Goal: Task Accomplishment & Management: Manage account settings

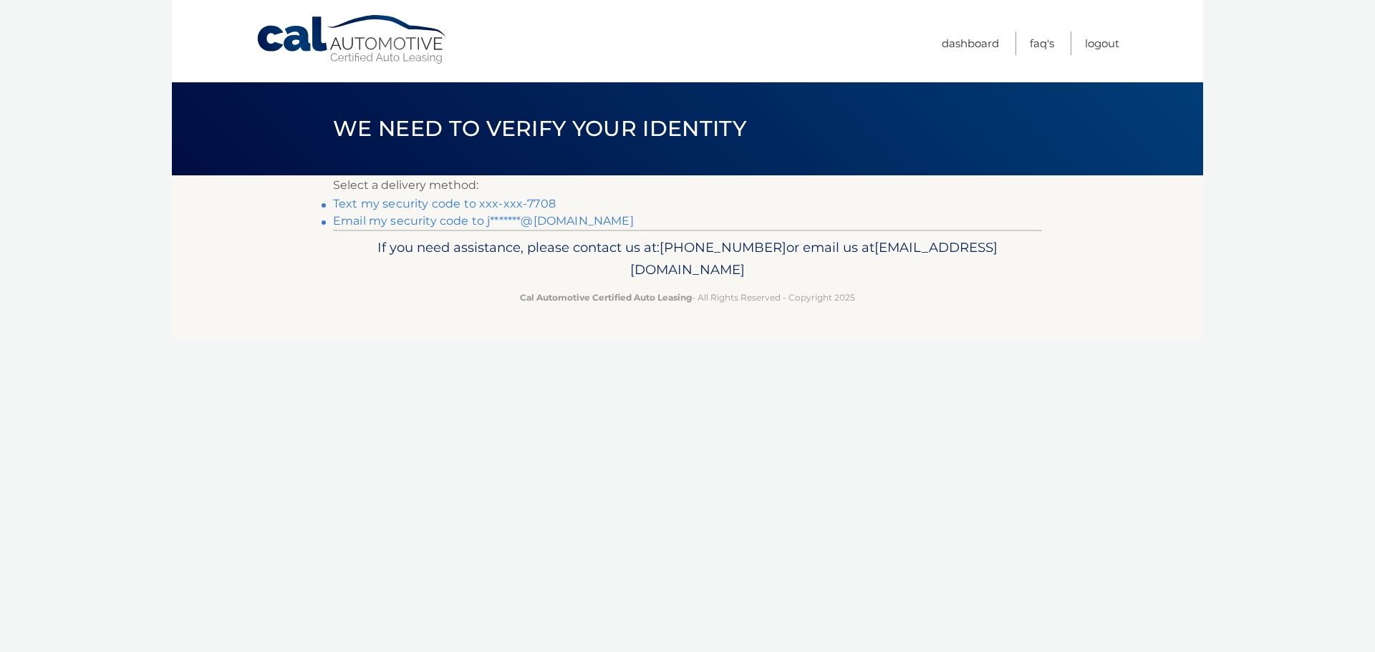
click at [469, 198] on link "Text my security code to xxx-xxx-7708" at bounding box center [444, 204] width 223 height 14
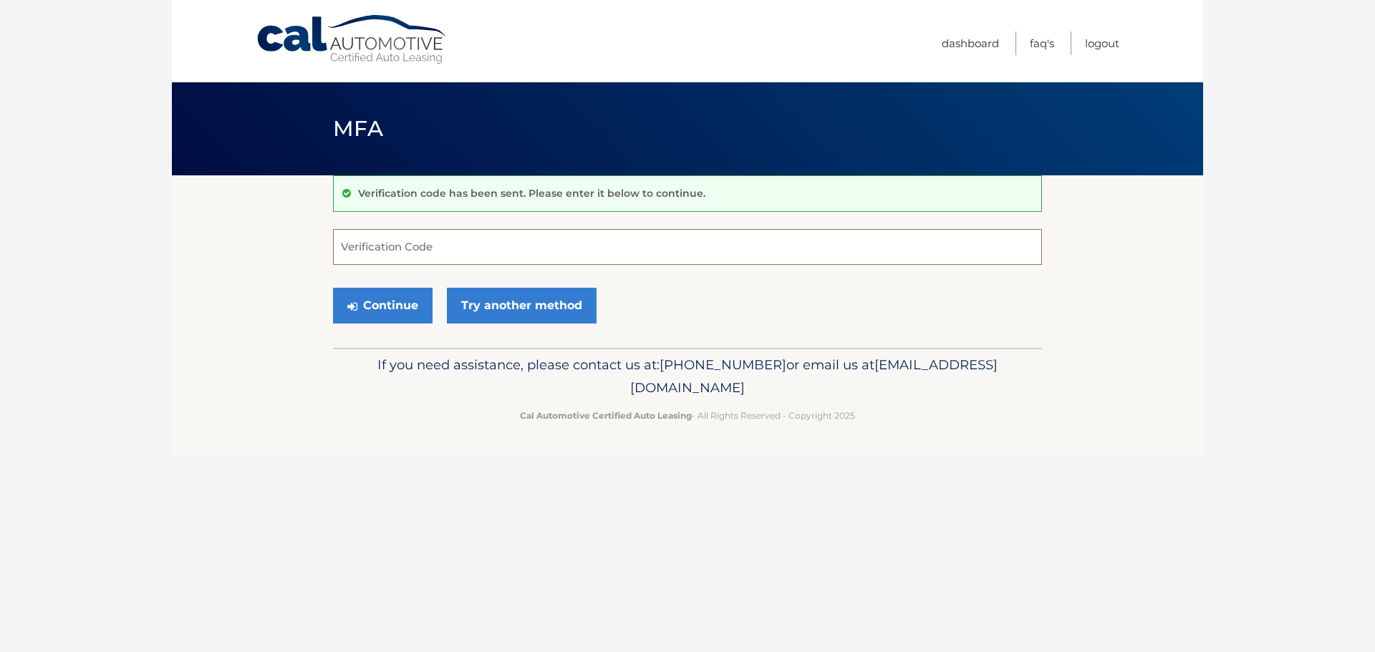
click at [449, 244] on input "Verification Code" at bounding box center [687, 247] width 709 height 36
type input "589022"
click at [333, 288] on button "Continue" at bounding box center [383, 306] width 100 height 36
click at [383, 310] on button "Continue" at bounding box center [383, 306] width 100 height 36
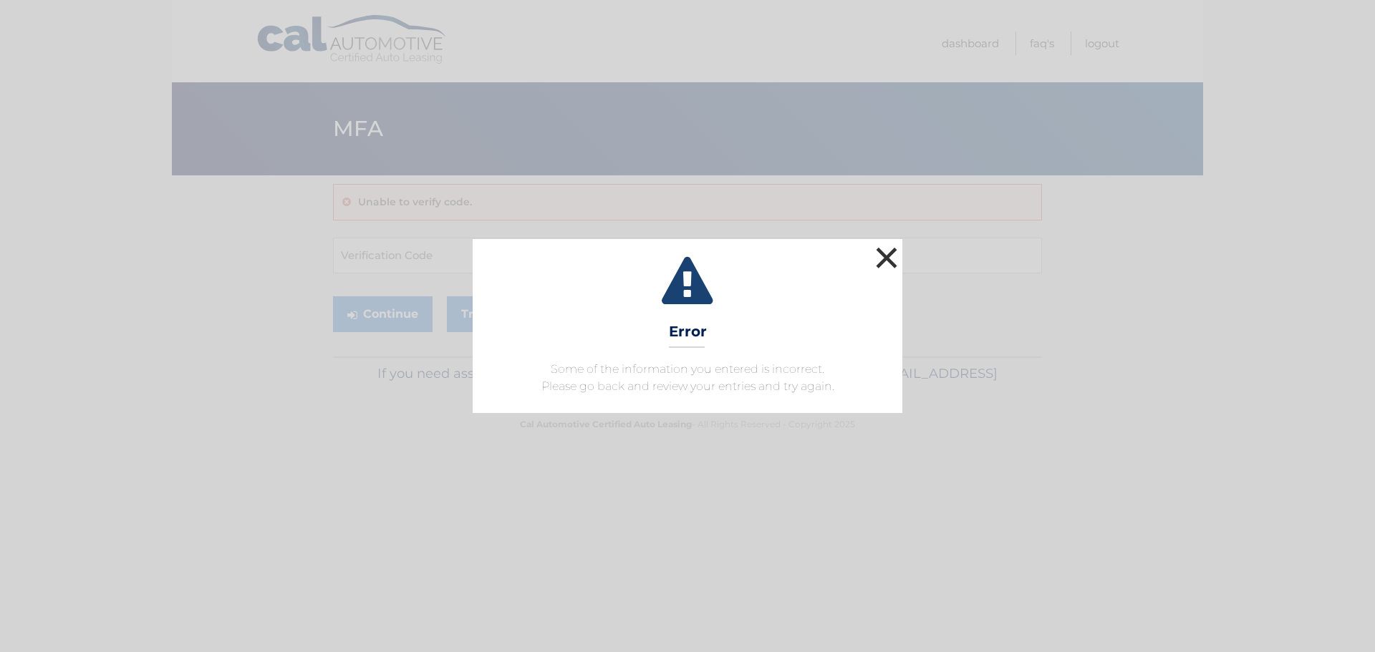
click at [885, 259] on button "×" at bounding box center [886, 258] width 29 height 29
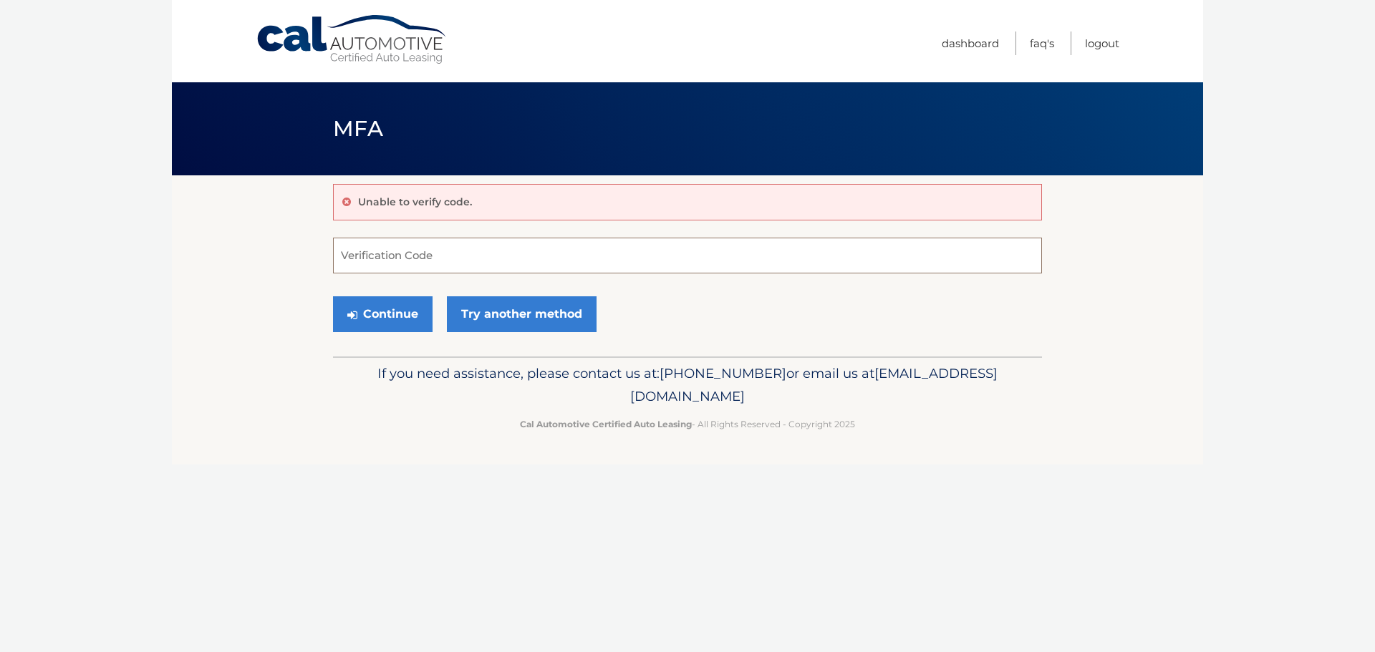
click at [504, 267] on input "Verification Code" at bounding box center [687, 256] width 709 height 36
type input "589022"
click at [333, 297] on button "Continue" at bounding box center [383, 315] width 100 height 36
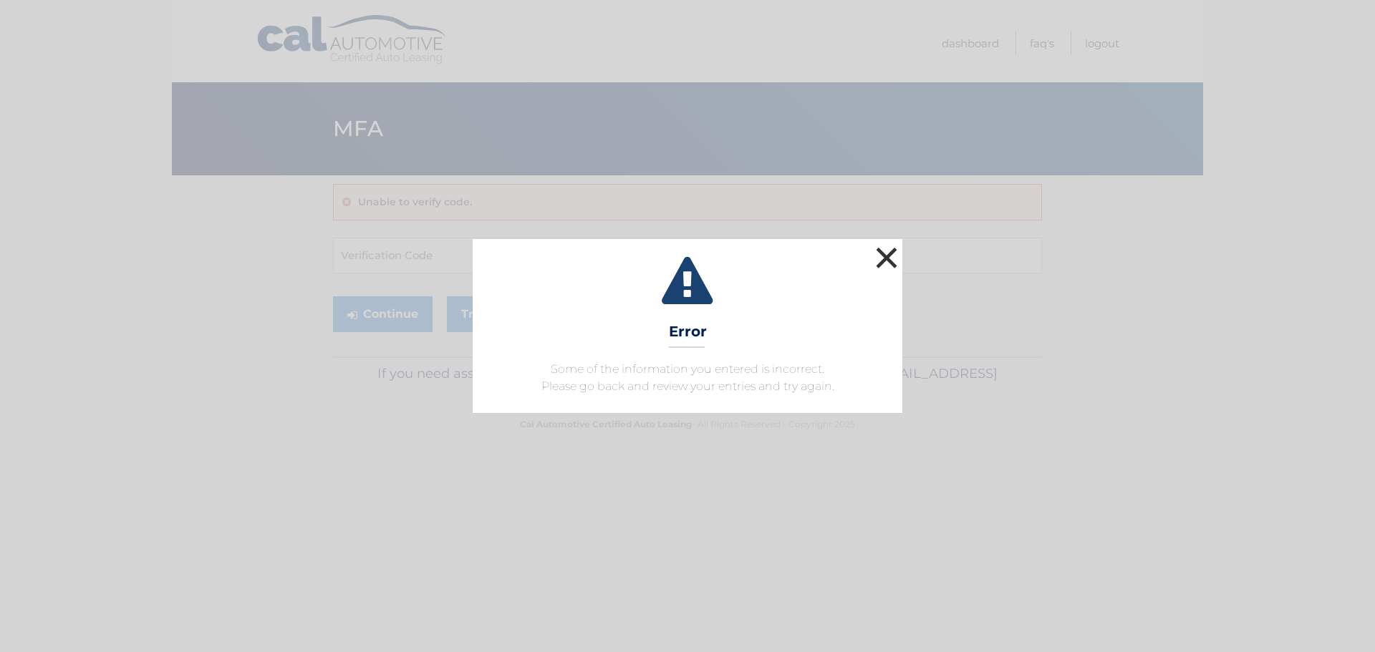
click at [885, 253] on button "×" at bounding box center [886, 258] width 29 height 29
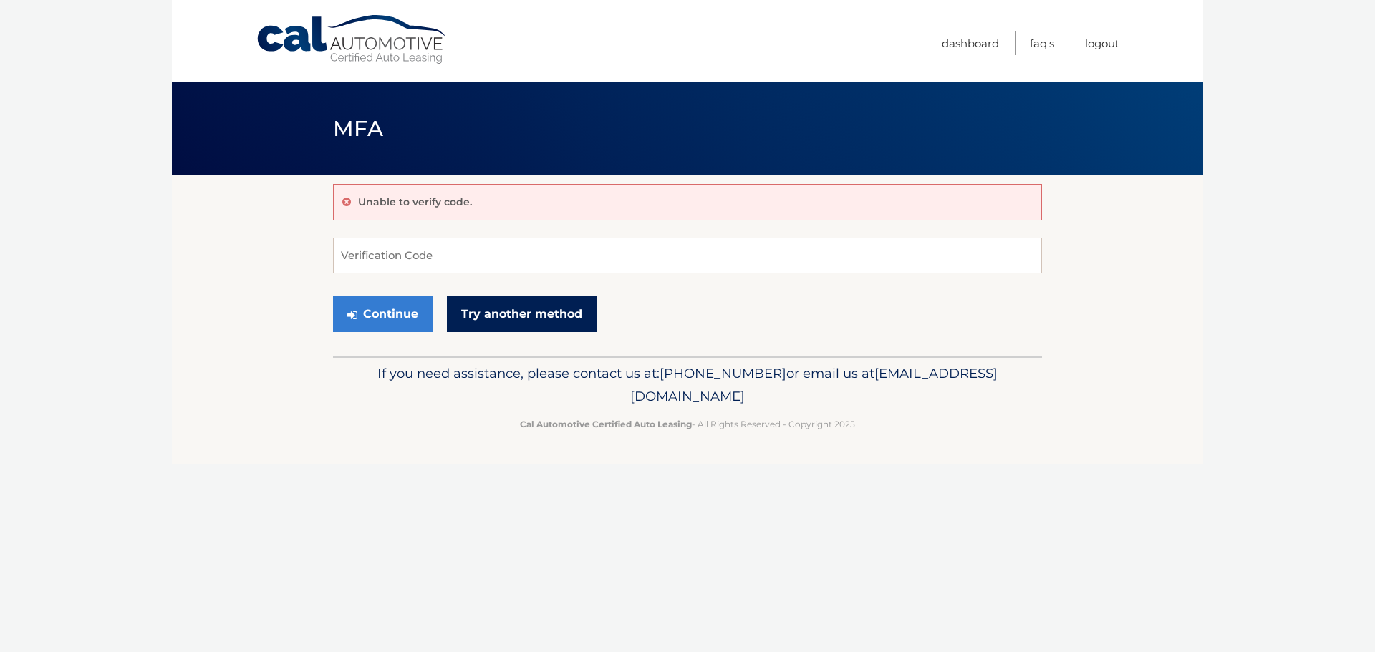
click at [534, 327] on link "Try another method" at bounding box center [522, 315] width 150 height 36
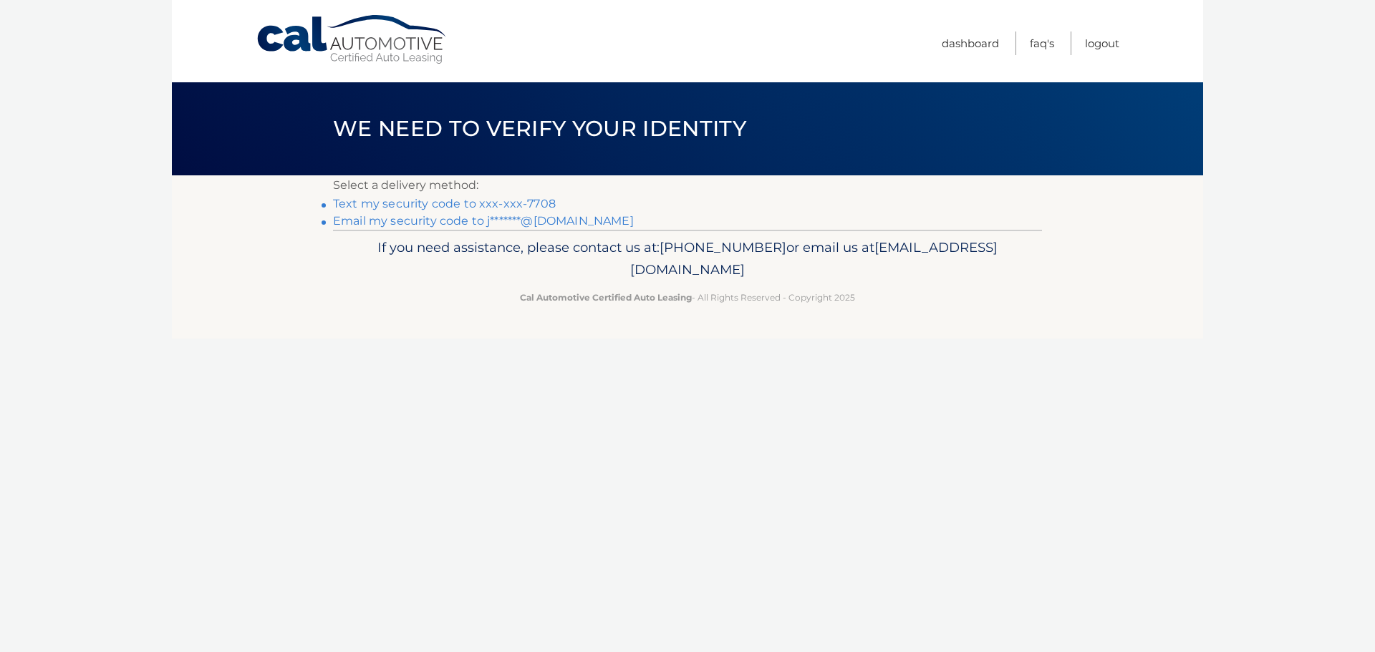
click at [499, 206] on link "Text my security code to xxx-xxx-7708" at bounding box center [444, 204] width 223 height 14
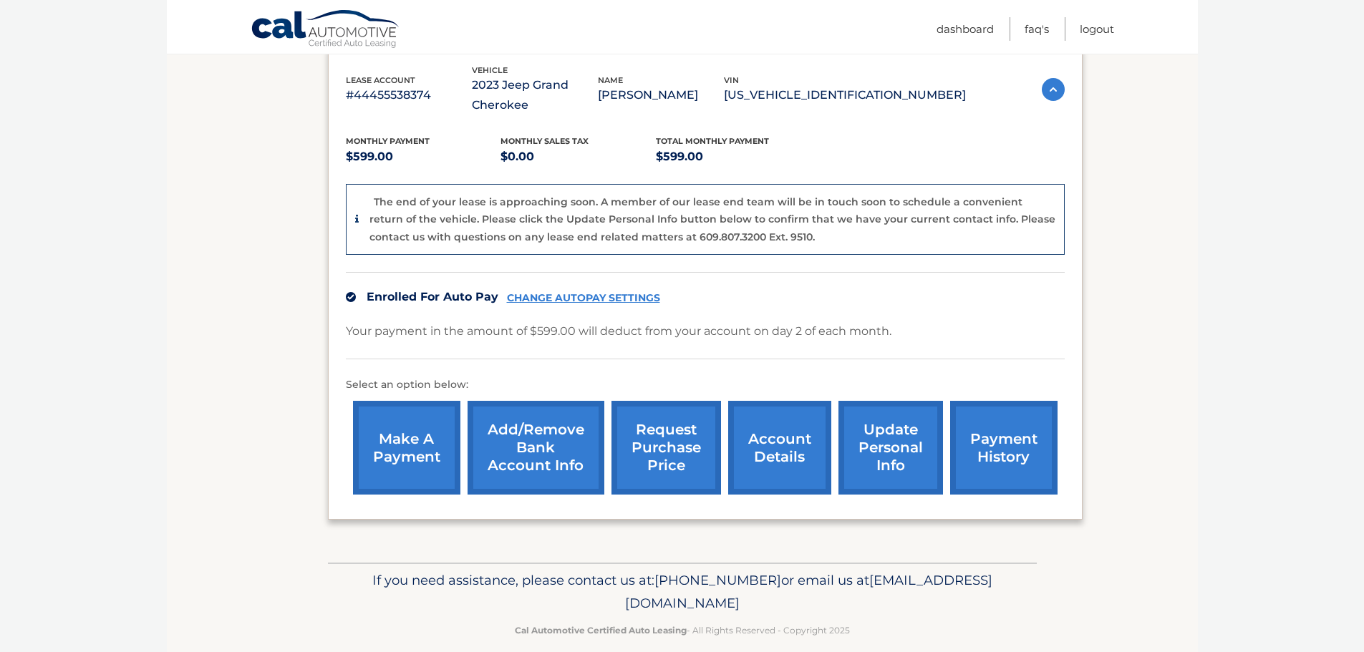
scroll to position [270, 0]
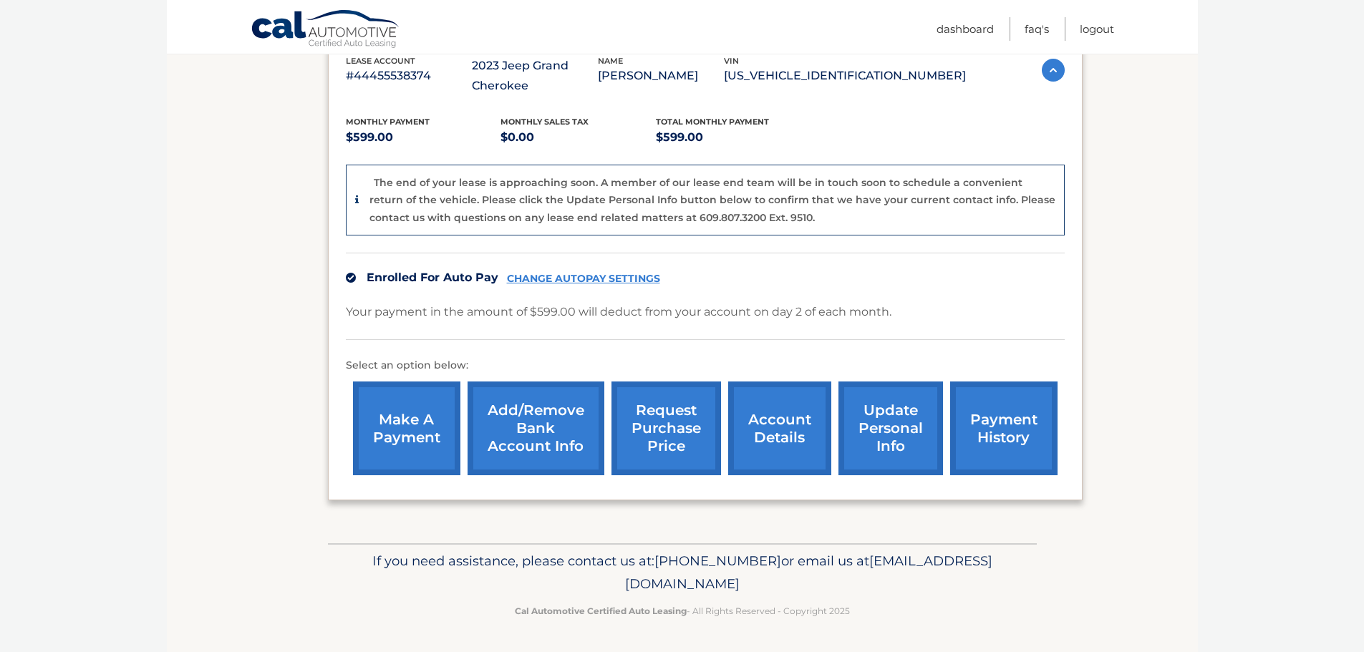
click at [399, 431] on link "make a payment" at bounding box center [406, 429] width 107 height 94
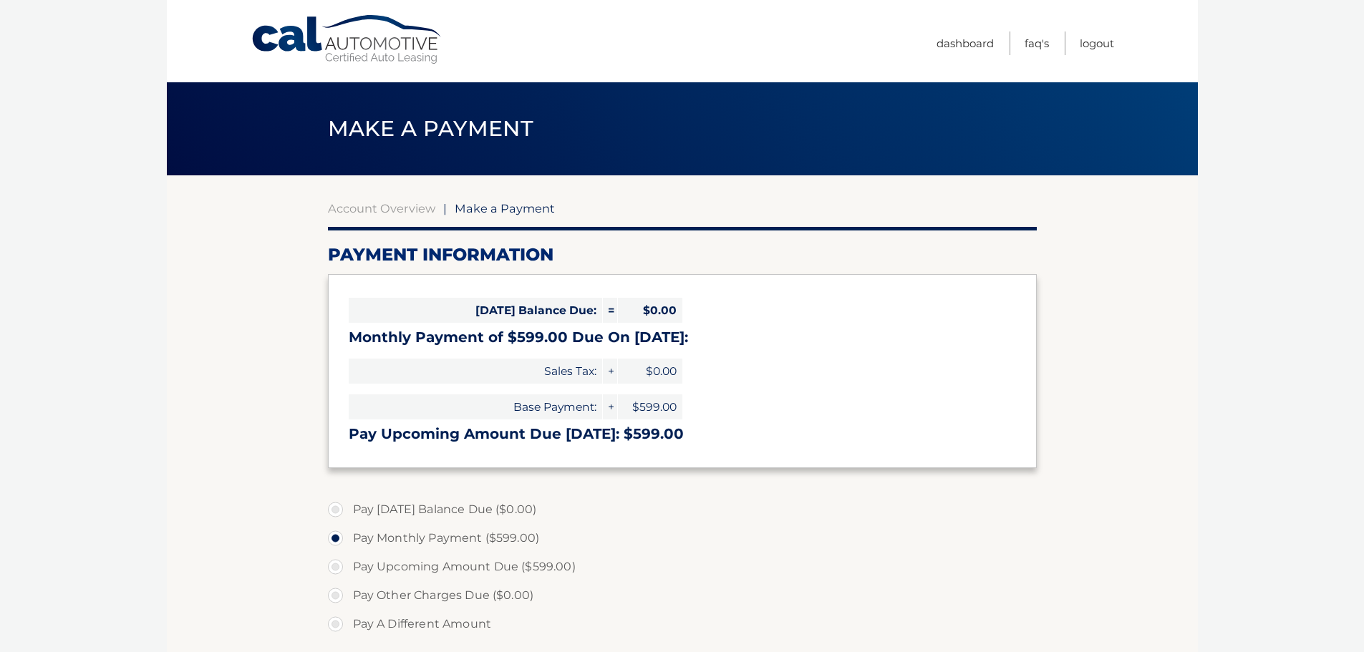
select select "NTkwNTZmYTAtYzg1Yy00OTljLWJlYjItMzhjZDlhNjJmZGQ3"
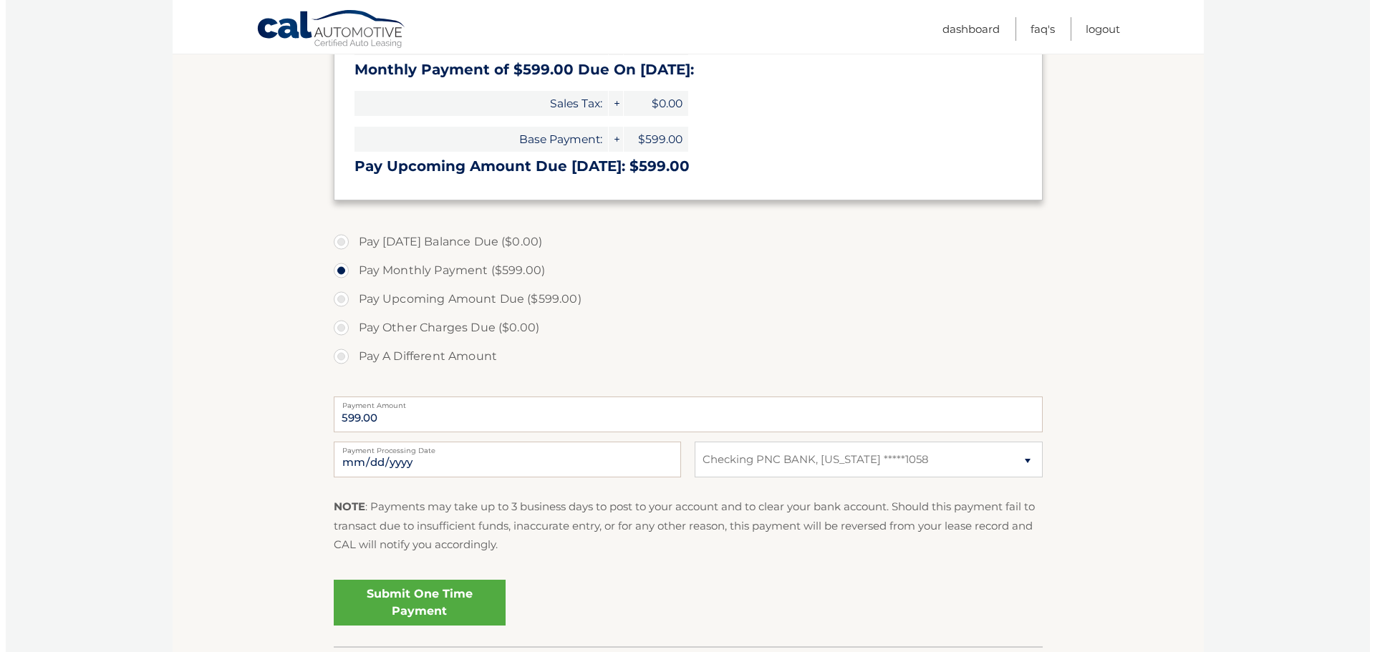
scroll to position [286, 0]
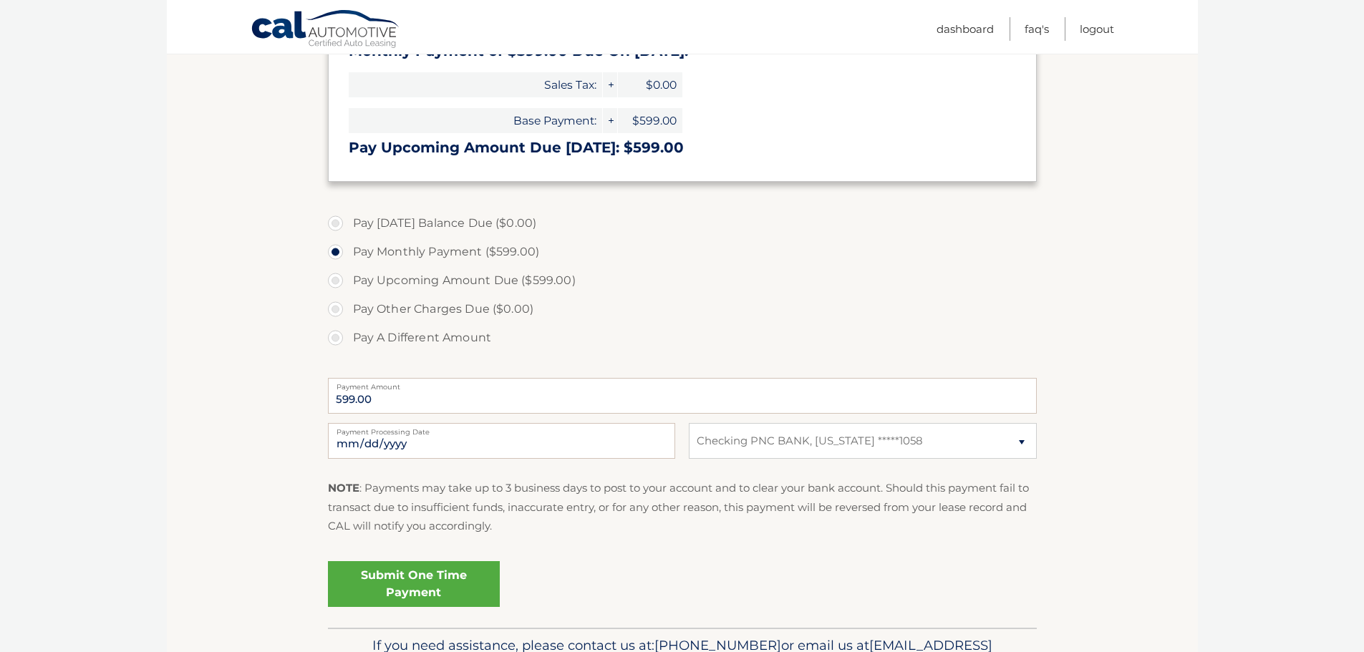
click at [430, 591] on link "Submit One Time Payment" at bounding box center [414, 585] width 172 height 46
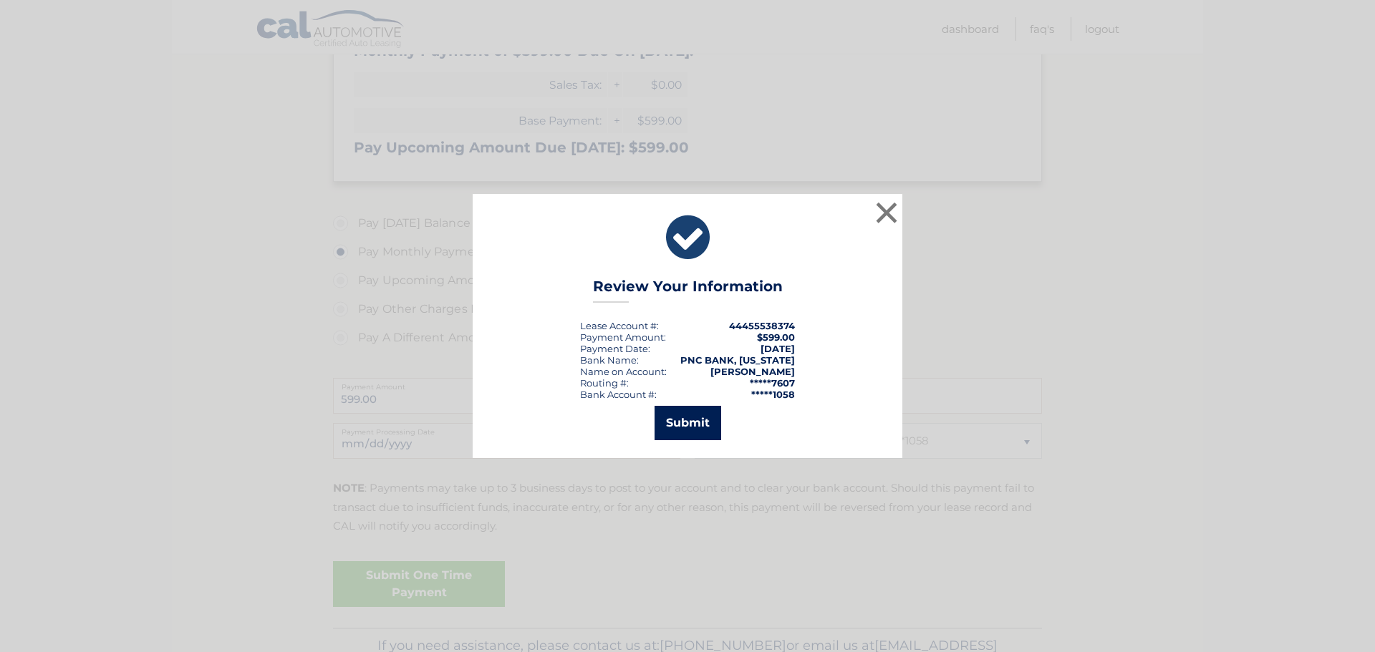
click at [678, 425] on button "Submit" at bounding box center [688, 423] width 67 height 34
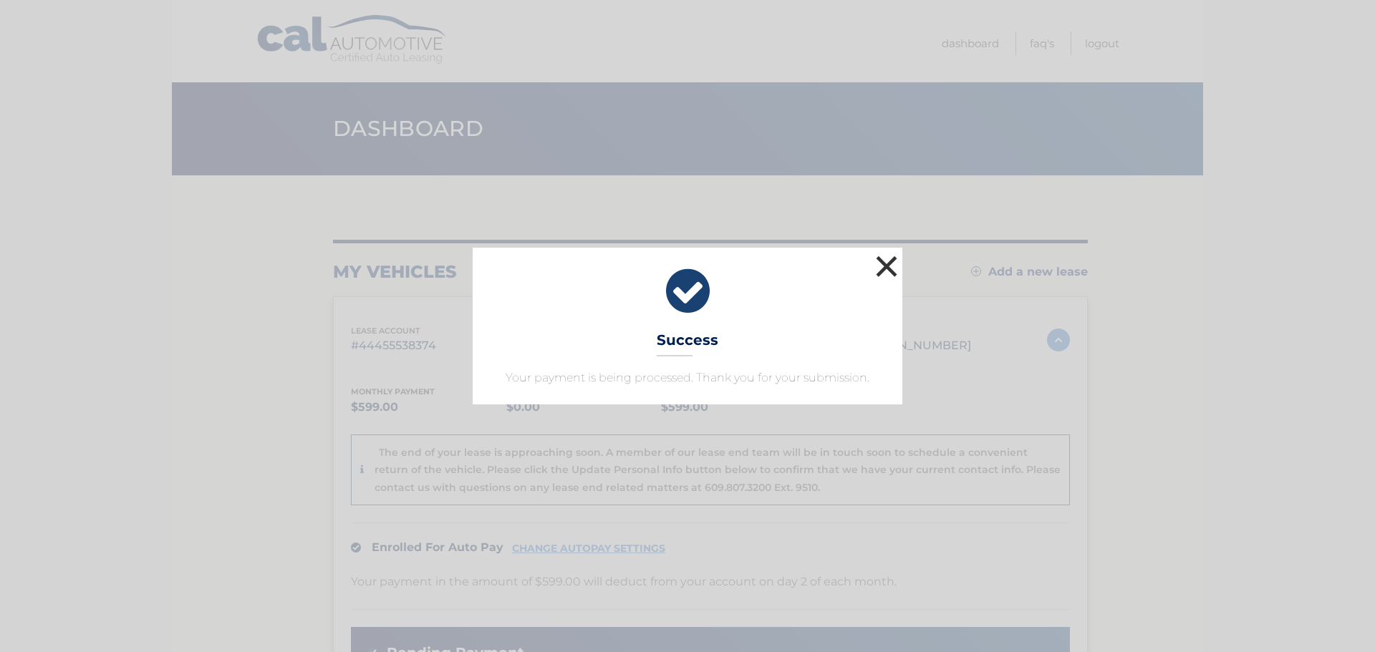
click at [882, 266] on button "×" at bounding box center [886, 266] width 29 height 29
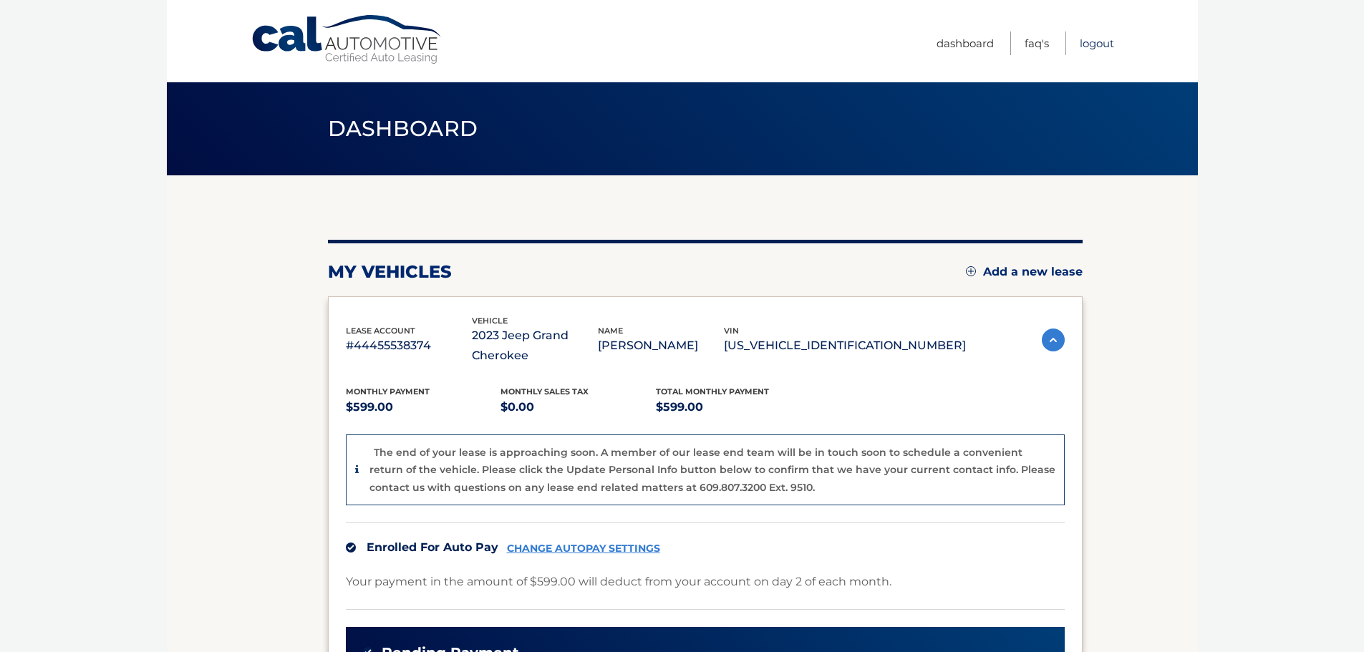
click at [1099, 46] on link "Logout" at bounding box center [1097, 44] width 34 height 24
